Goal: Information Seeking & Learning: Check status

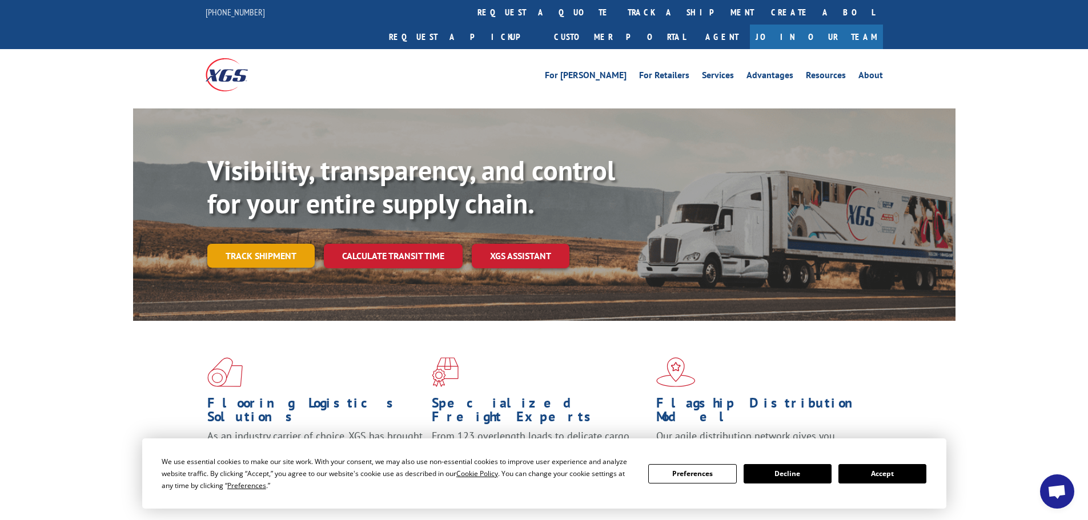
click at [245, 244] on link "Track shipment" at bounding box center [260, 256] width 107 height 24
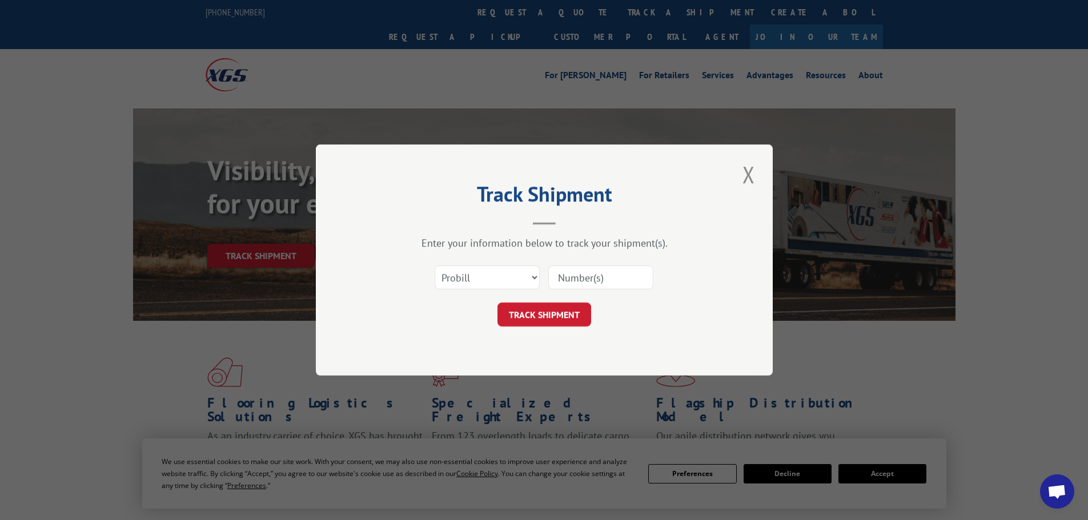
click at [578, 281] on input at bounding box center [600, 278] width 105 height 24
type input "17305803"
click at [547, 318] on button "TRACK SHIPMENT" at bounding box center [544, 315] width 94 height 24
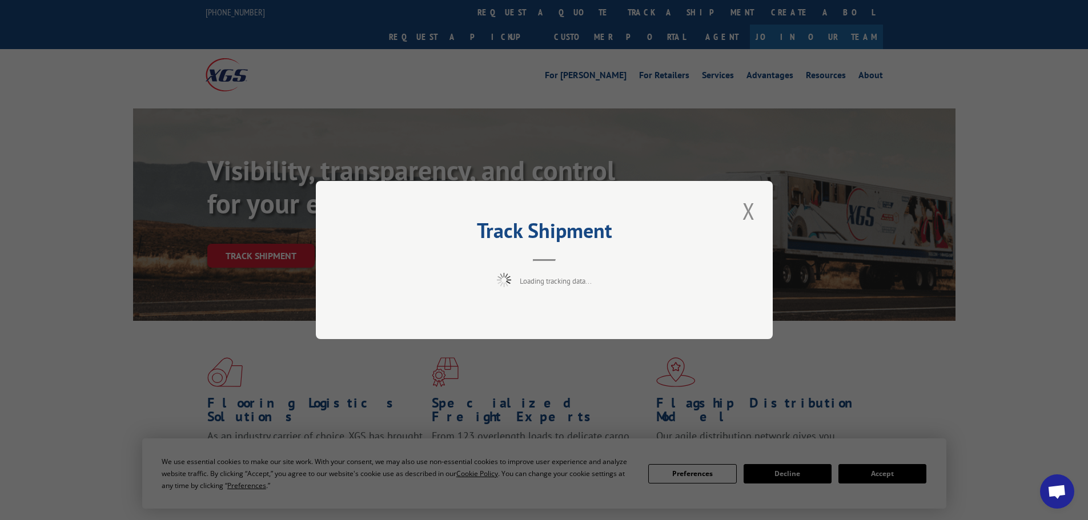
click at [899, 475] on div "Track Shipment Loading tracking data..." at bounding box center [544, 260] width 1088 height 520
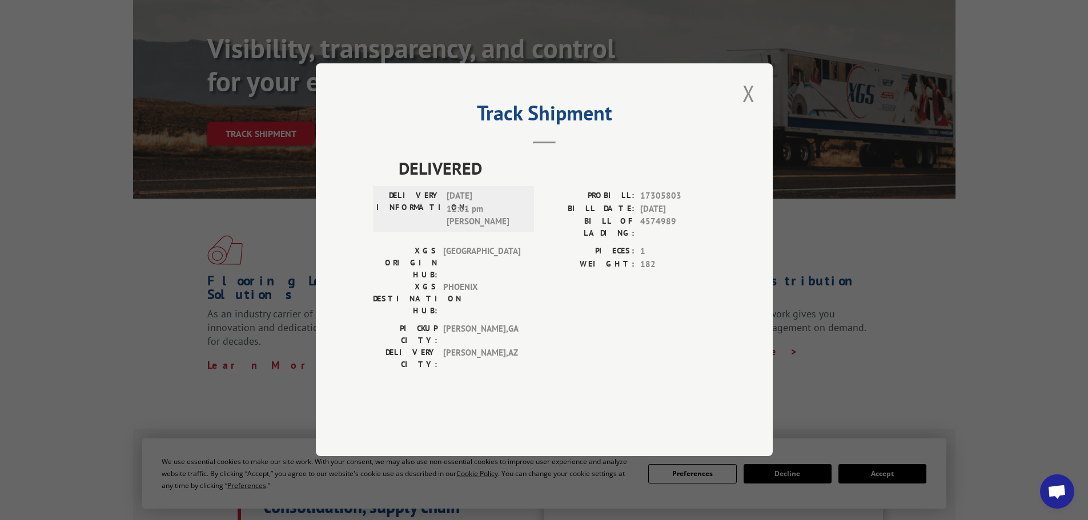
scroll to position [171, 0]
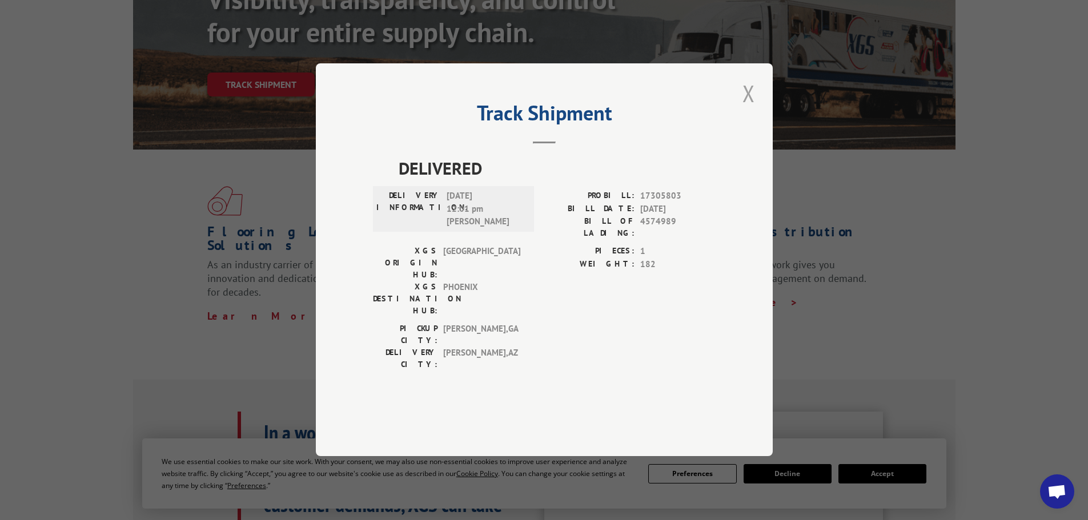
click at [749, 109] on button "Close modal" at bounding box center [748, 93] width 19 height 31
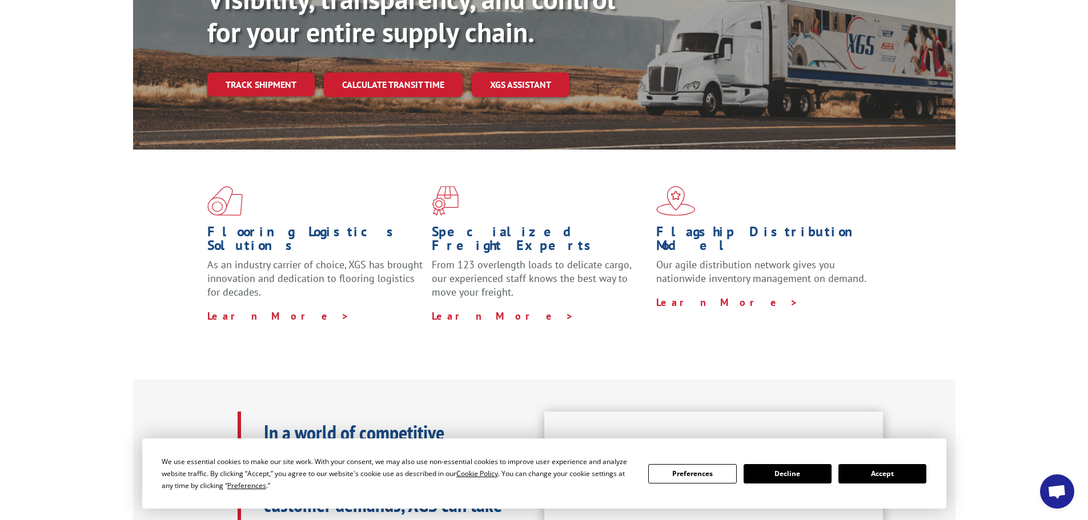
click at [899, 476] on button "Accept" at bounding box center [882, 473] width 88 height 19
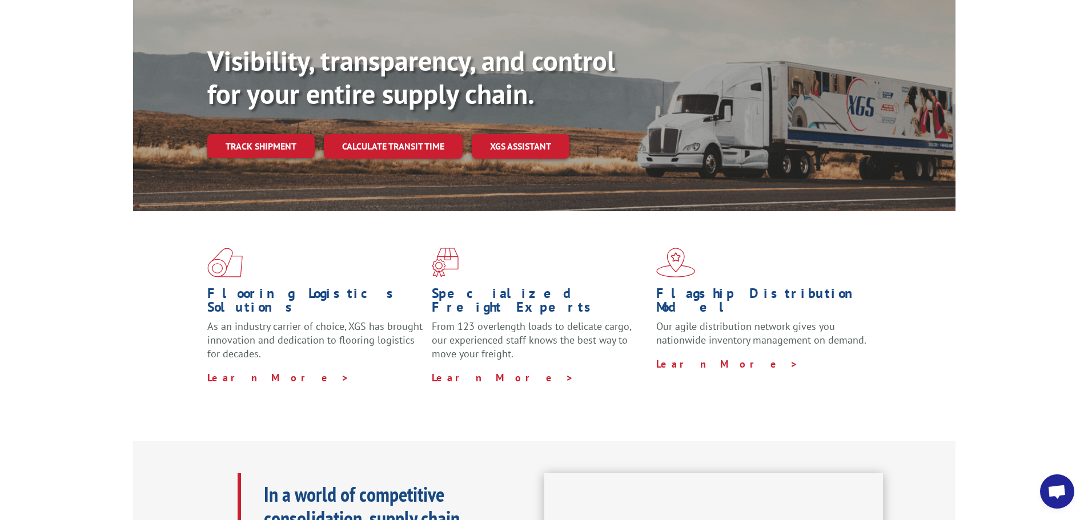
scroll to position [0, 0]
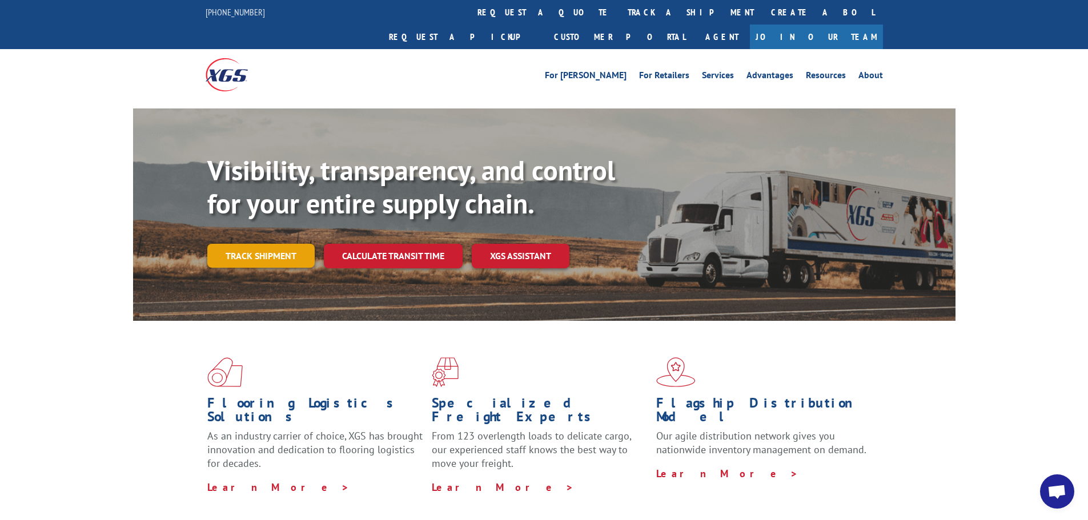
click at [263, 244] on link "Track shipment" at bounding box center [260, 256] width 107 height 24
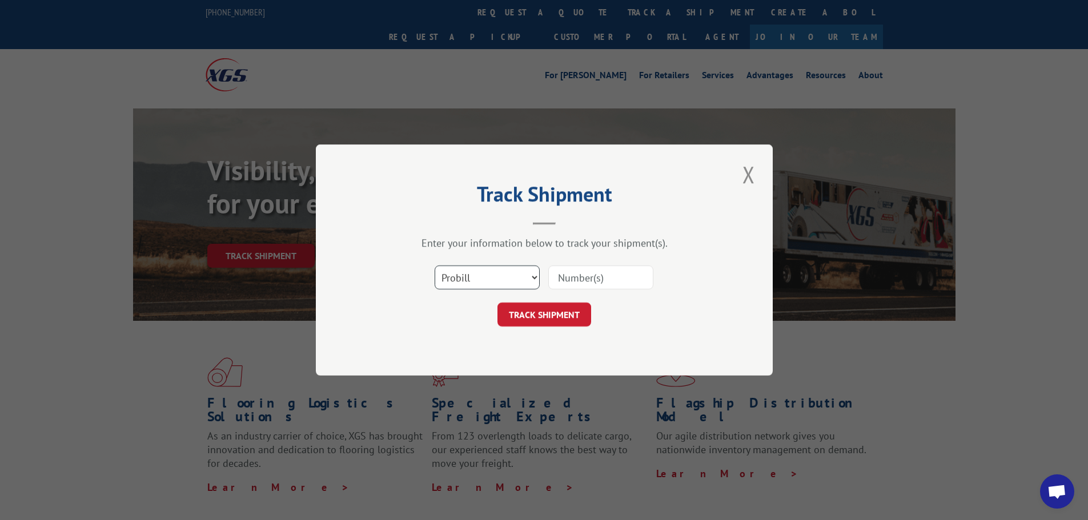
click at [528, 280] on select "Select category... Probill BOL PO" at bounding box center [487, 278] width 105 height 24
select select "bol"
click at [435, 266] on select "Select category... Probill BOL PO" at bounding box center [487, 278] width 105 height 24
click at [627, 281] on input at bounding box center [600, 278] width 105 height 24
type input "4860109"
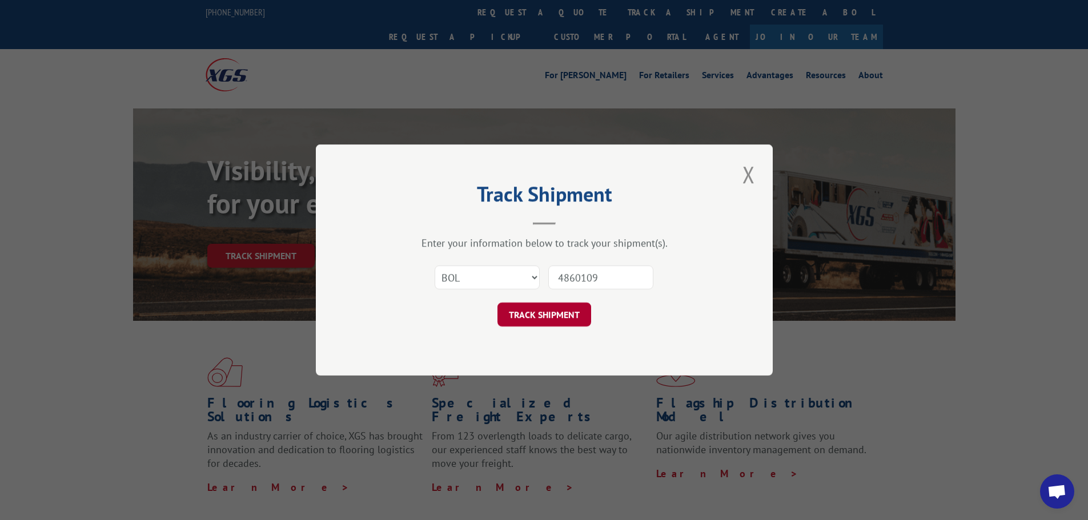
click at [561, 316] on button "TRACK SHIPMENT" at bounding box center [544, 315] width 94 height 24
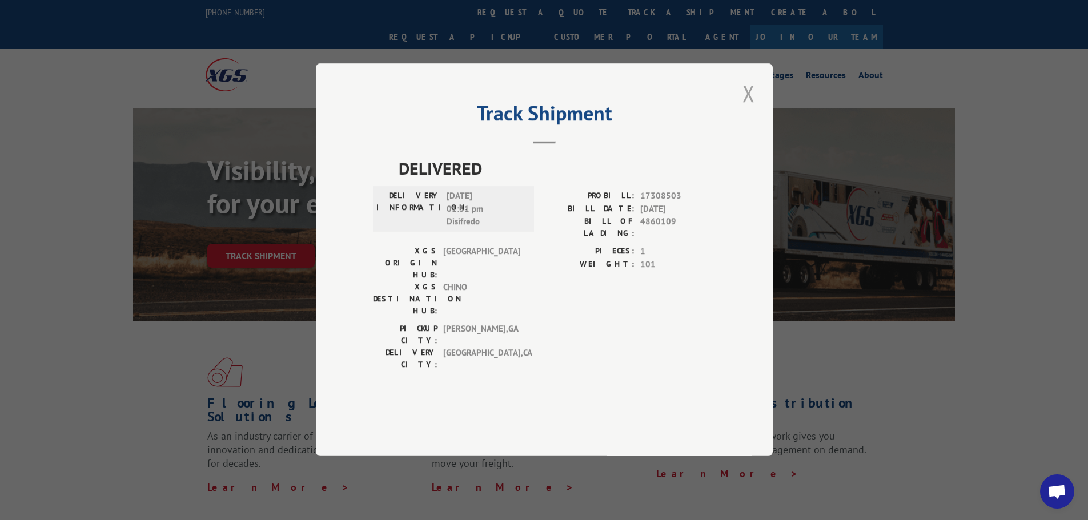
click at [750, 109] on button "Close modal" at bounding box center [748, 93] width 19 height 31
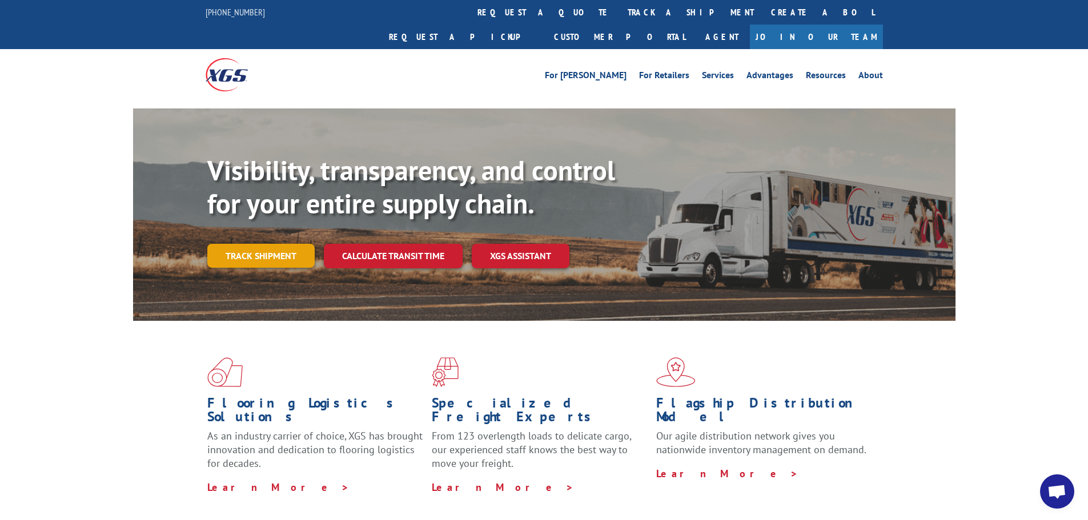
click at [243, 244] on link "Track shipment" at bounding box center [260, 256] width 107 height 24
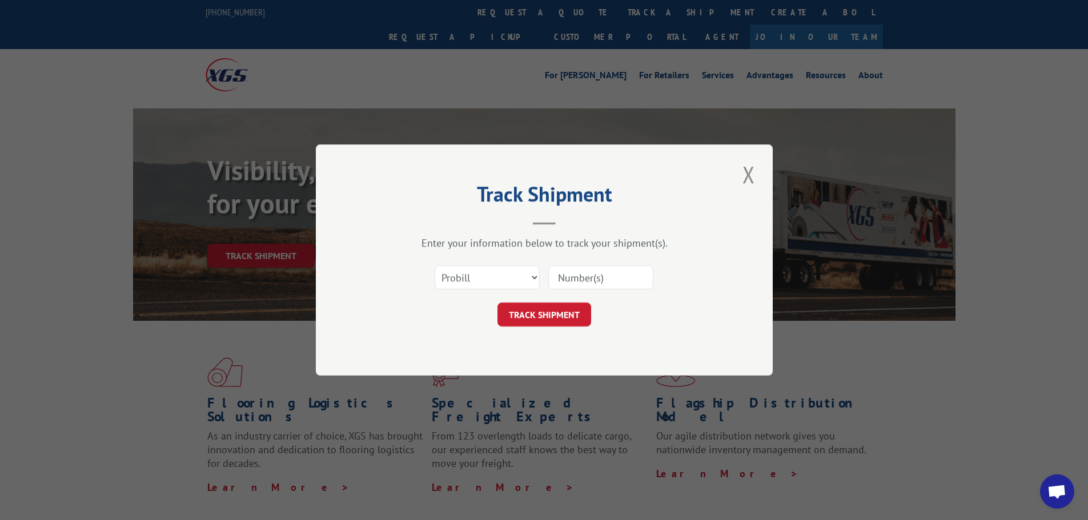
click at [600, 283] on input at bounding box center [600, 278] width 105 height 24
type input "17514417"
click at [571, 315] on button "TRACK SHIPMENT" at bounding box center [544, 315] width 94 height 24
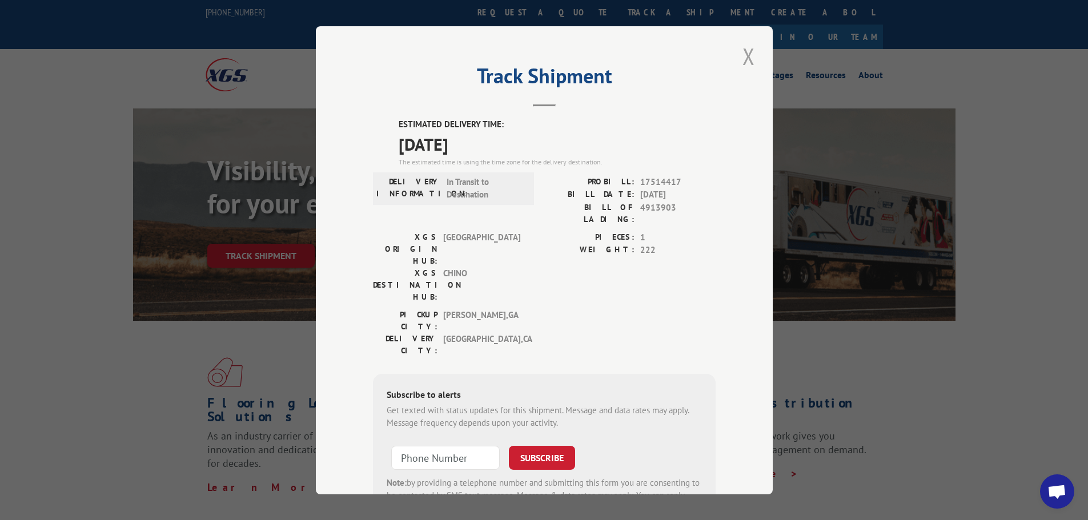
click at [746, 61] on button "Close modal" at bounding box center [748, 56] width 19 height 31
